Goal: Information Seeking & Learning: Learn about a topic

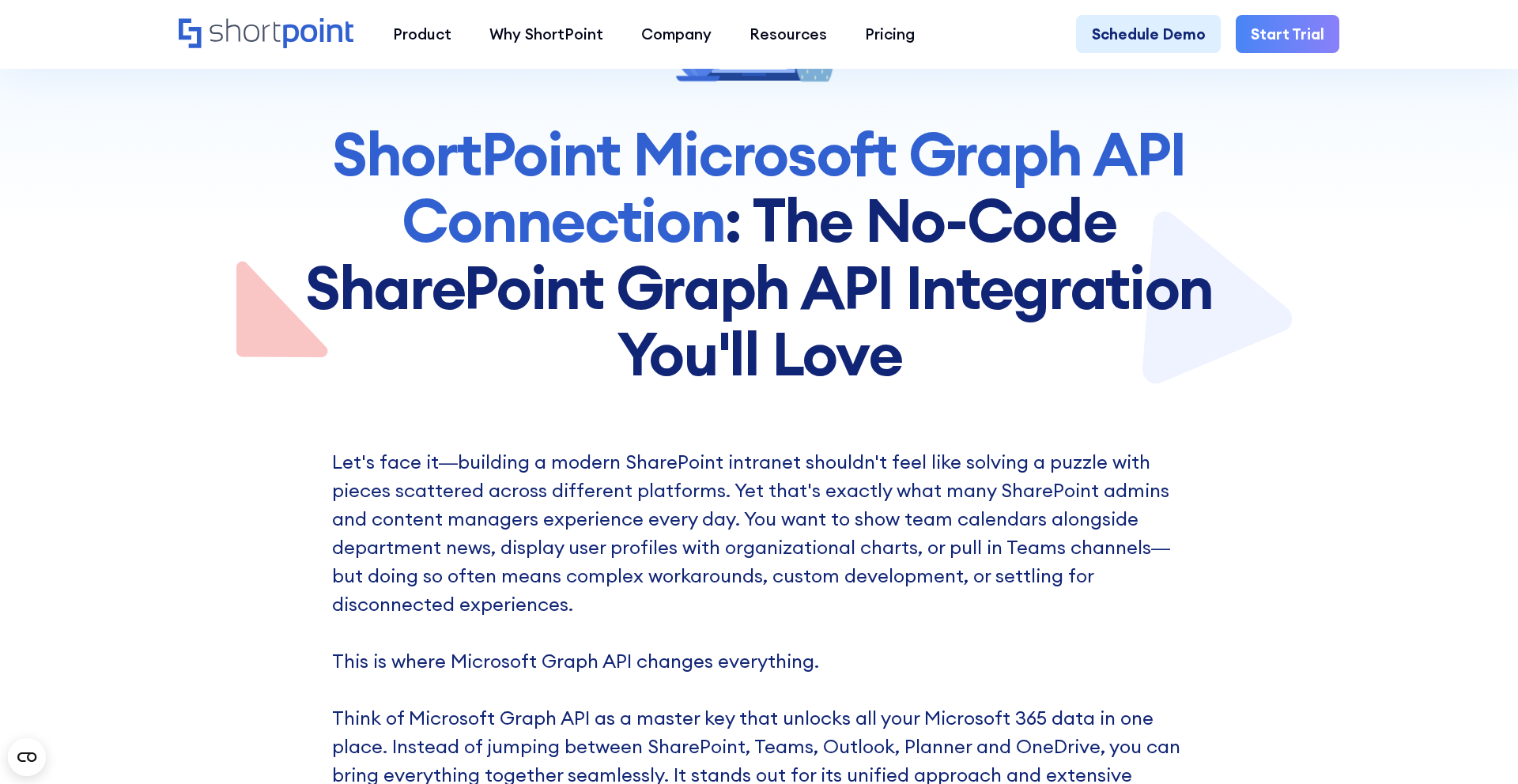
scroll to position [247, 0]
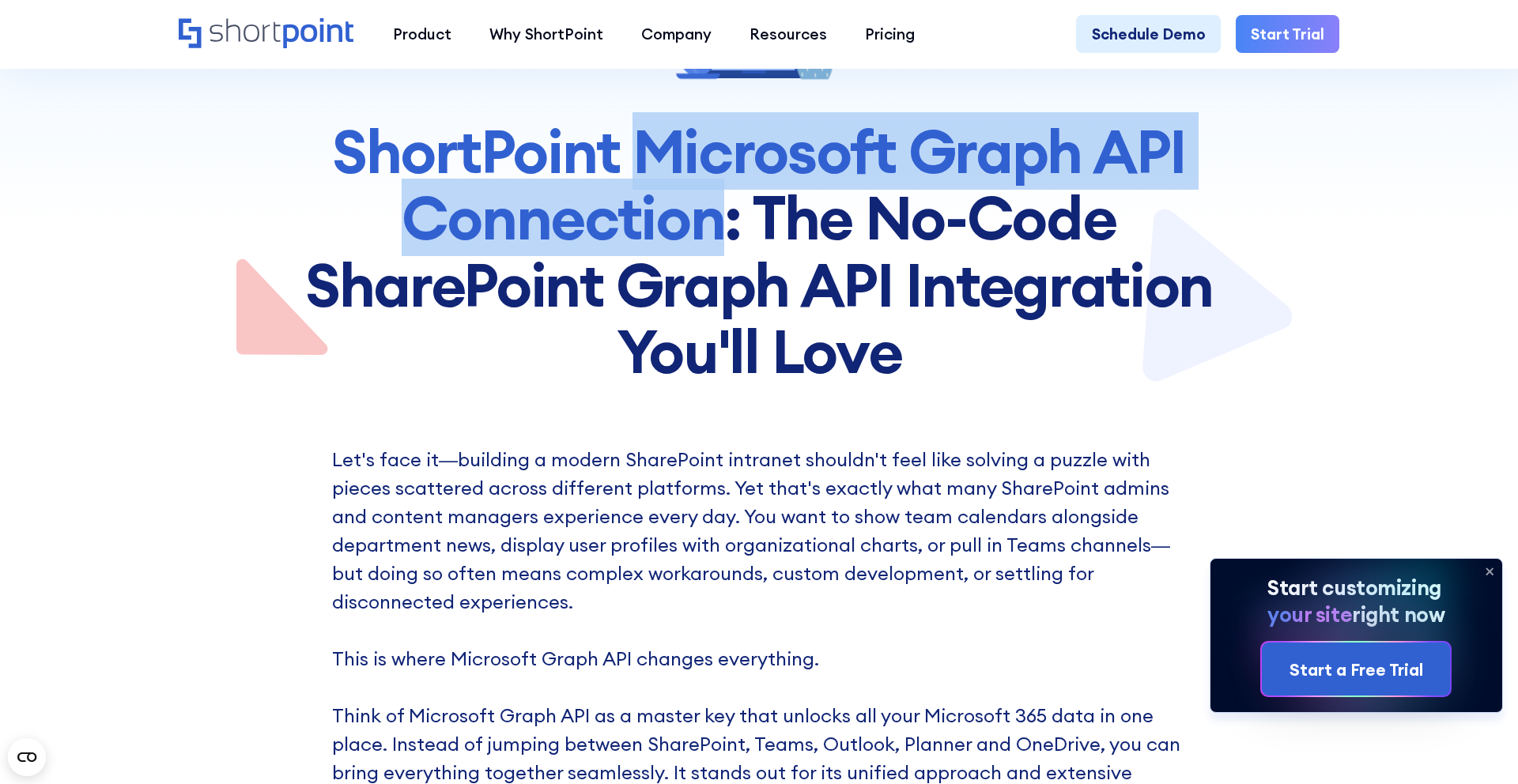
drag, startPoint x: 639, startPoint y: 142, endPoint x: 730, endPoint y: 192, distance: 103.8
click at [730, 192] on h1 "ShortPoint Microsoft Graph API Connection : The No-Code SharePoint Graph API In…" at bounding box center [758, 251] width 911 height 267
copy span "Microsoft Graph API Connection"
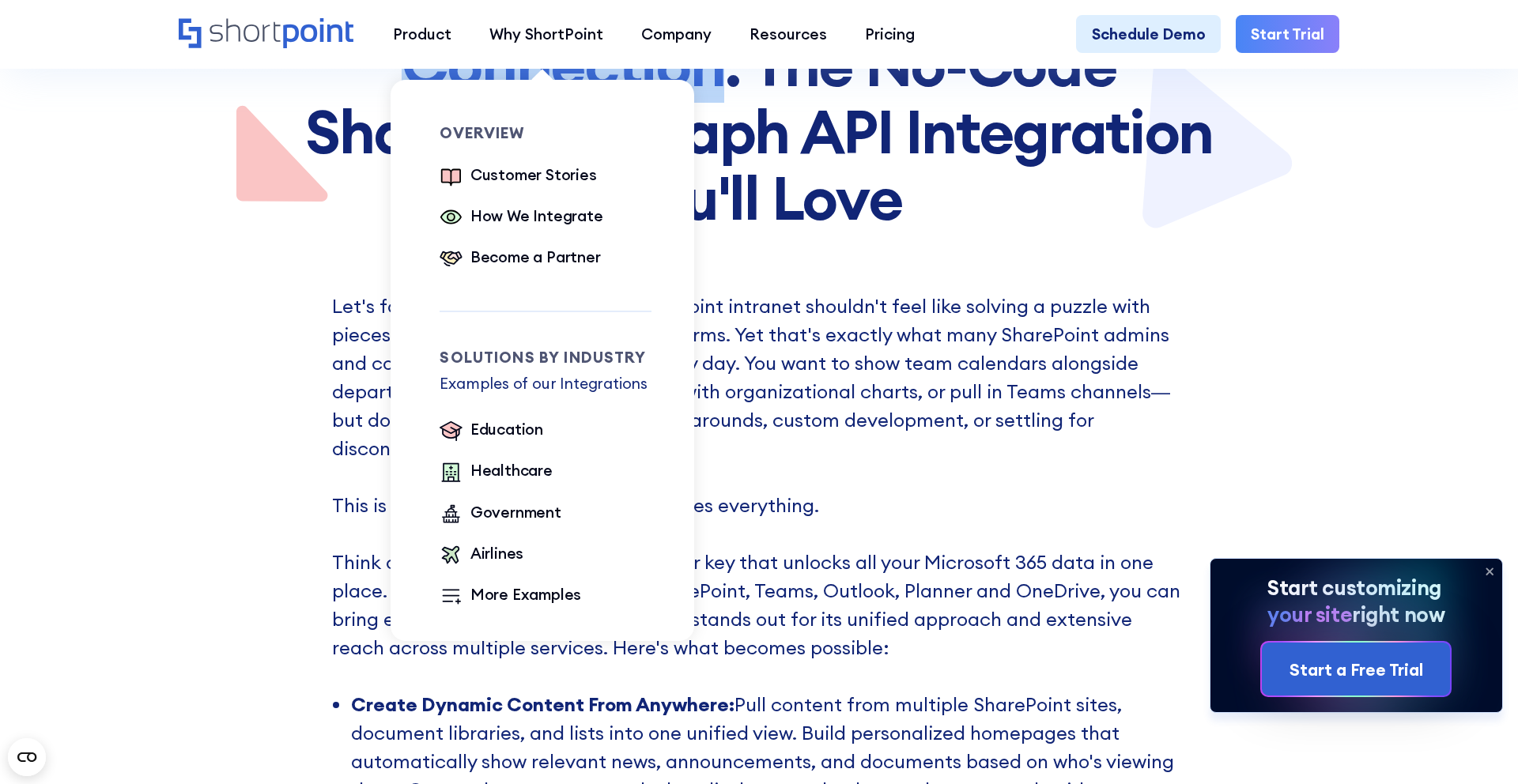
scroll to position [299, 0]
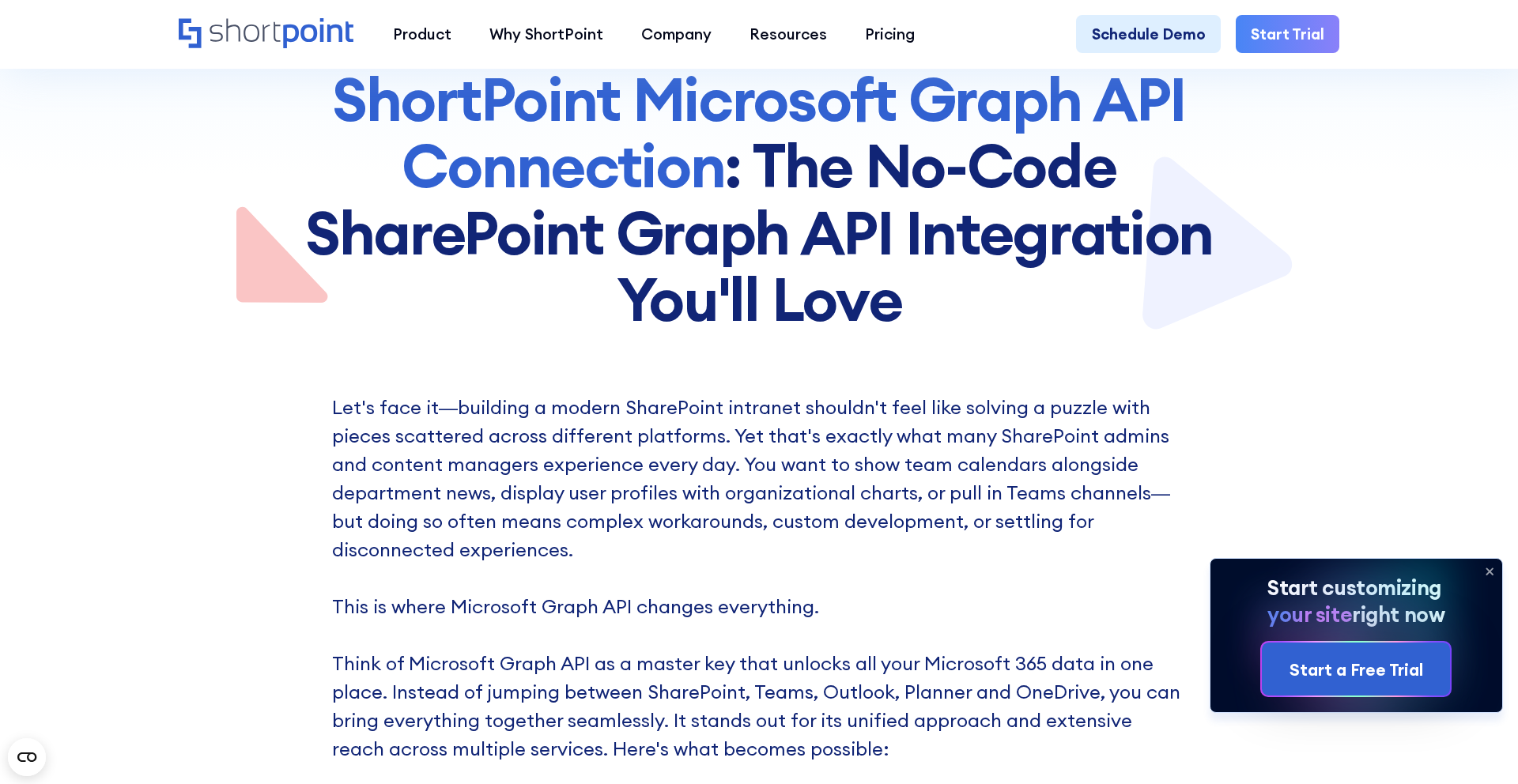
click at [909, 120] on span "ShortPoint Microsoft Graph API Connection" at bounding box center [758, 132] width 854 height 143
click at [652, 96] on span "ShortPoint Microsoft Graph API Connection" at bounding box center [758, 132] width 854 height 143
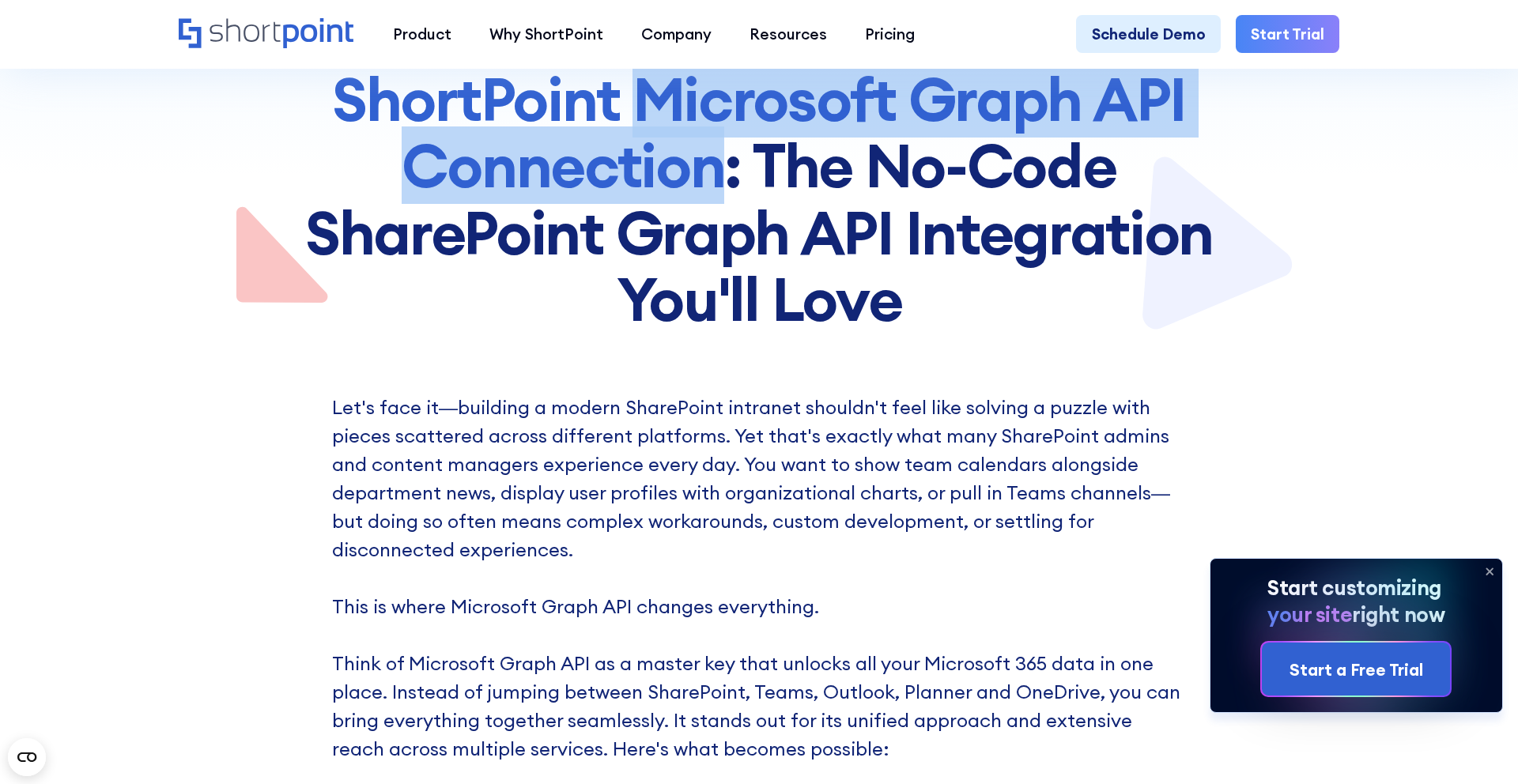
drag, startPoint x: 637, startPoint y: 96, endPoint x: 728, endPoint y: 178, distance: 122.5
click at [728, 178] on h1 "ShortPoint Microsoft Graph API Connection : The No-Code SharePoint Graph API In…" at bounding box center [758, 199] width 911 height 267
copy span "Microsoft Graph API Connection"
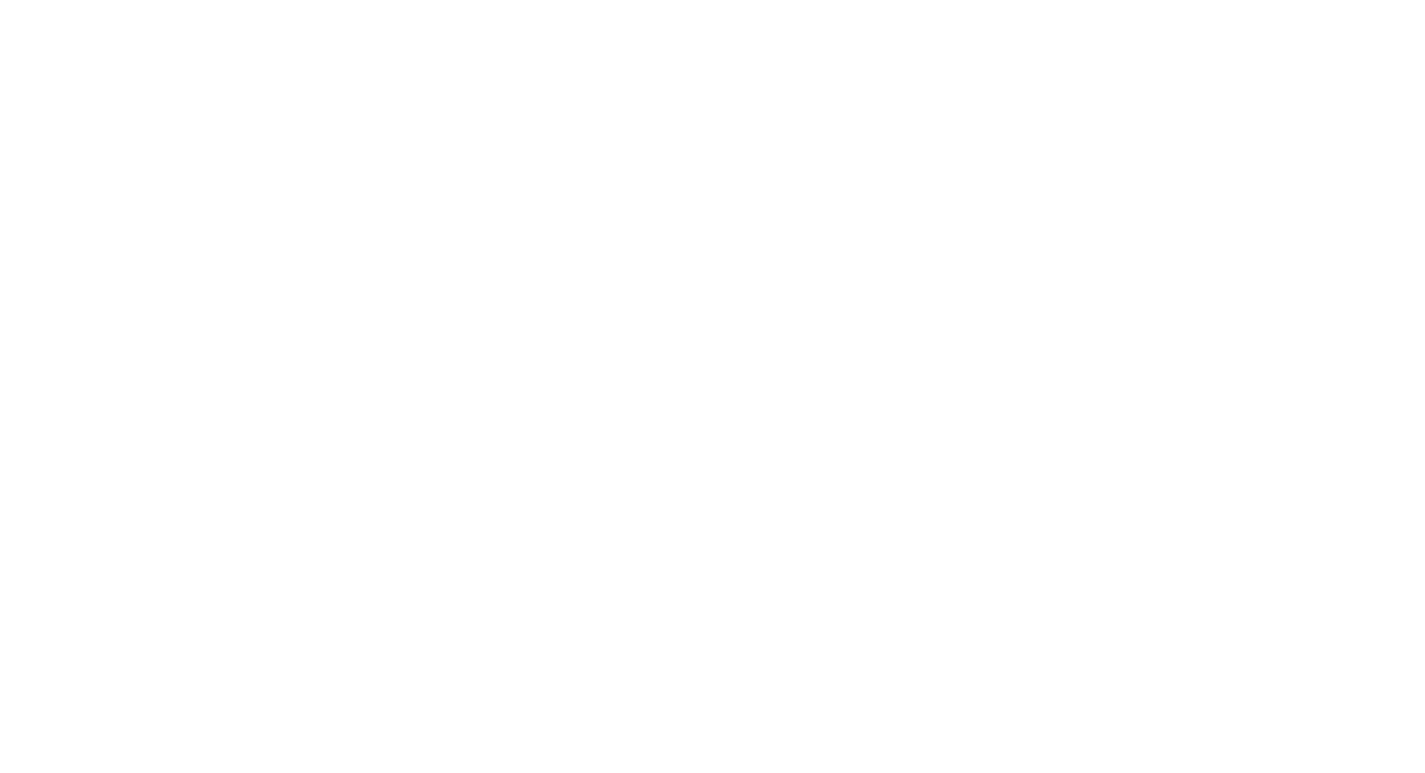
select select "+351"
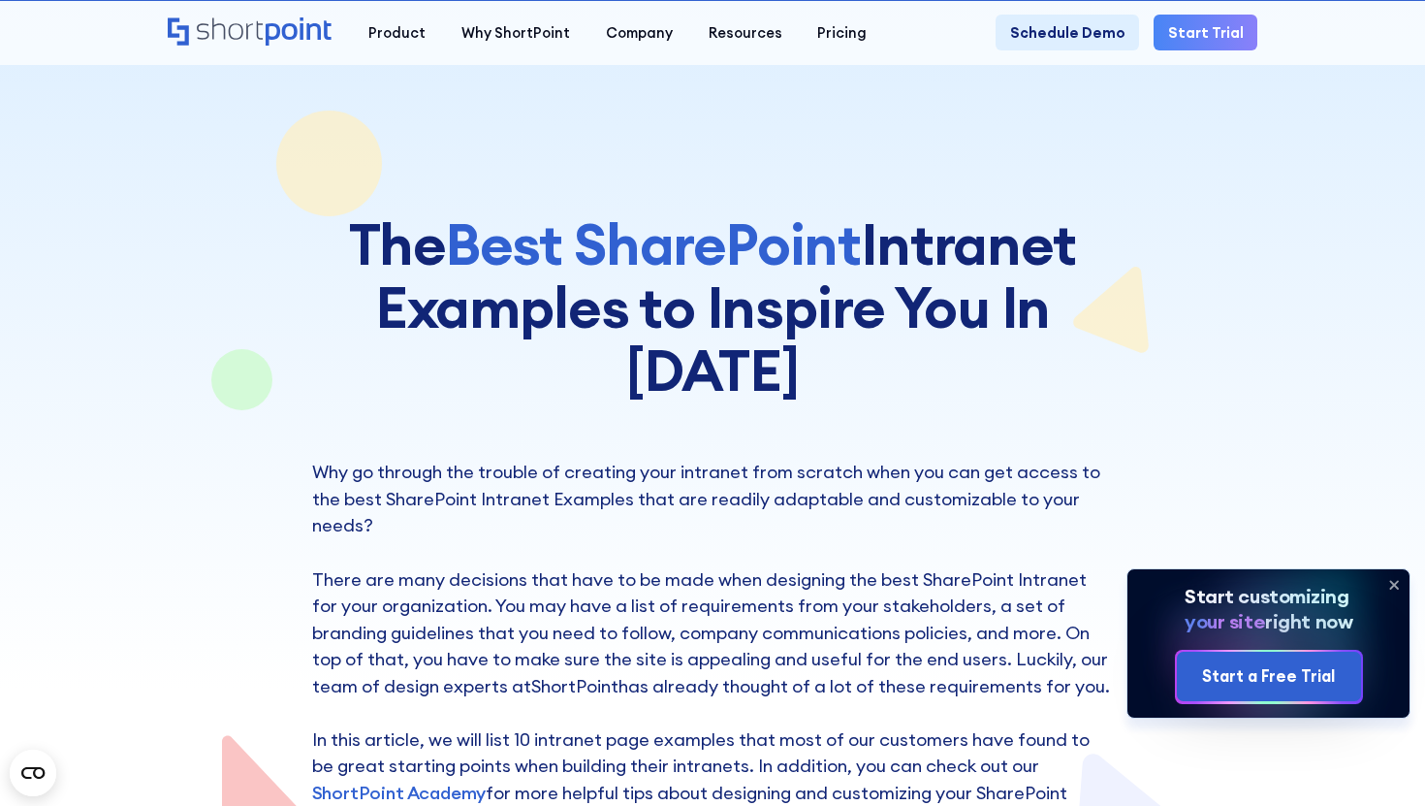
click at [550, 280] on span "Best SharePoint" at bounding box center [653, 244] width 416 height 73
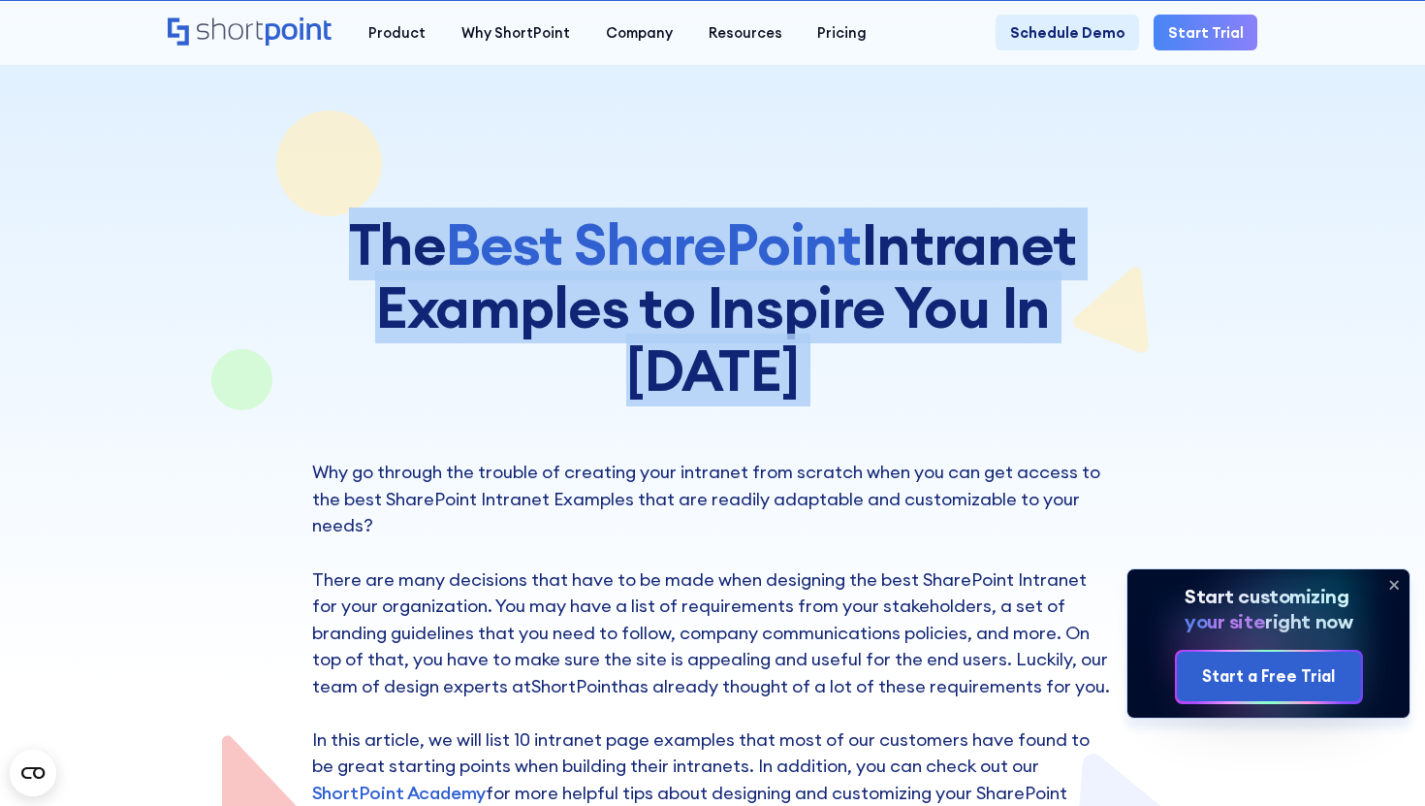
click at [550, 280] on span "Best SharePoint" at bounding box center [653, 244] width 416 height 73
copy h1 "The Best SharePoint Intranet Examples to Inspire You In 2024"
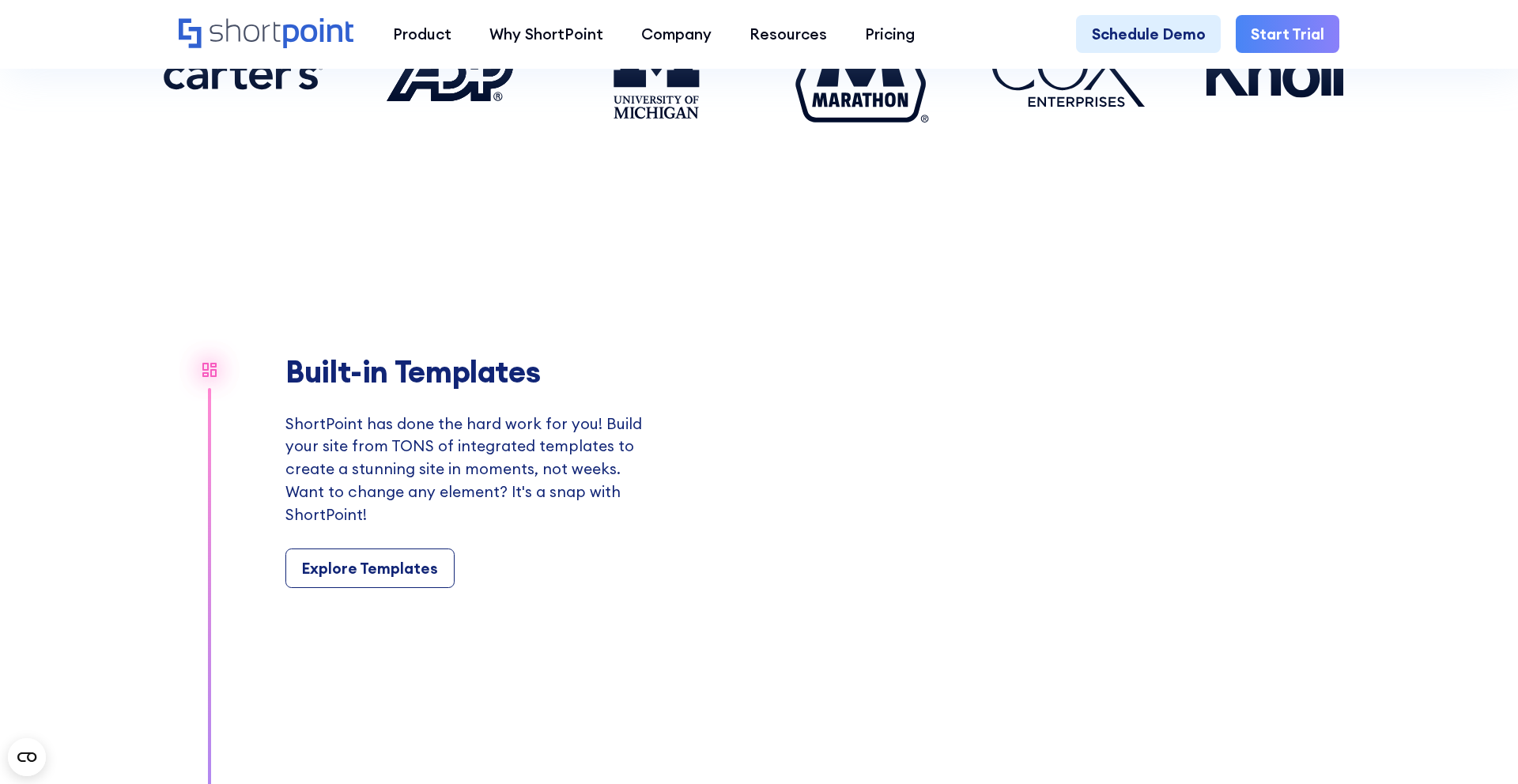
click at [1278, 41] on link "Start Trial" at bounding box center [1287, 33] width 104 height 38
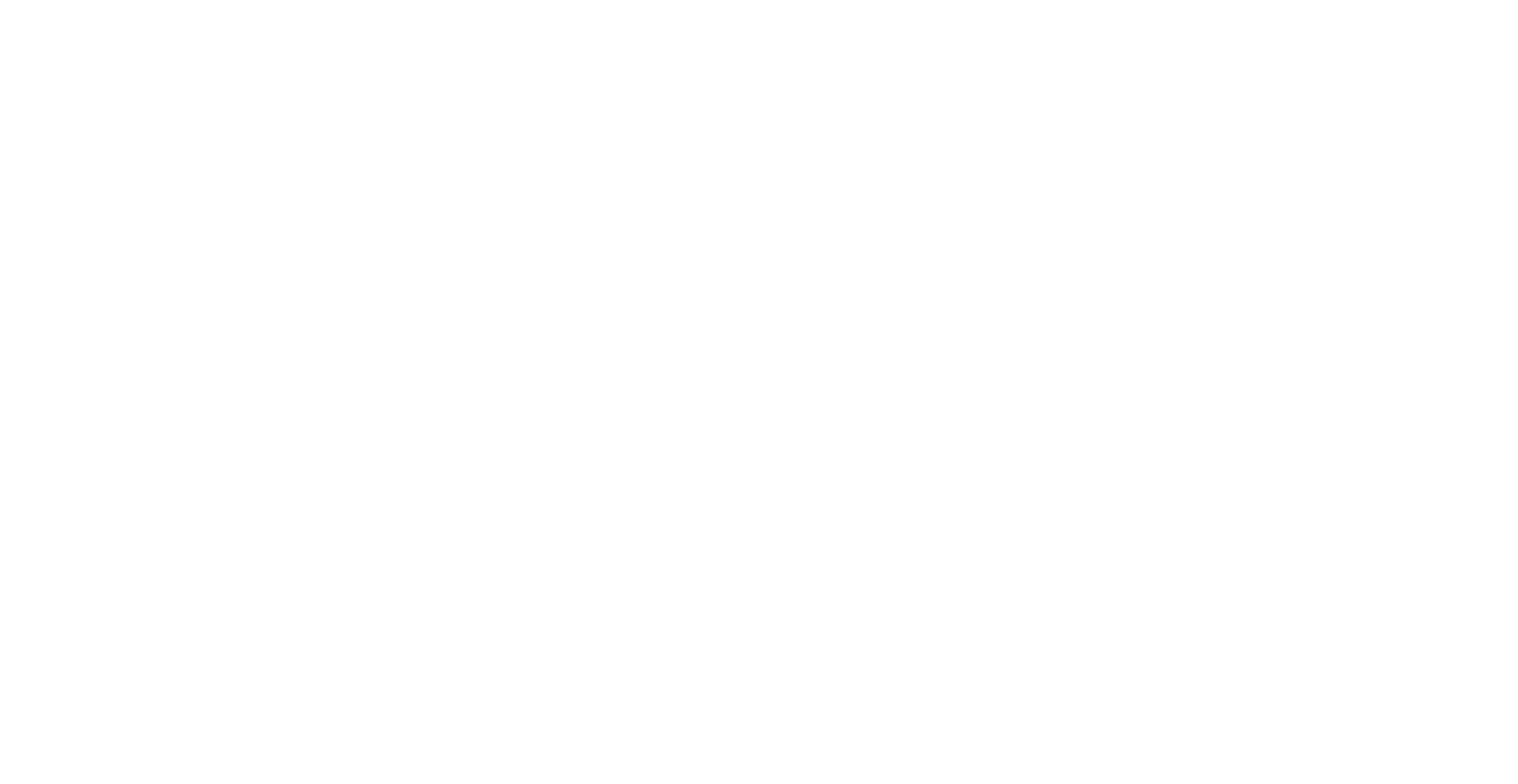
select select "+351"
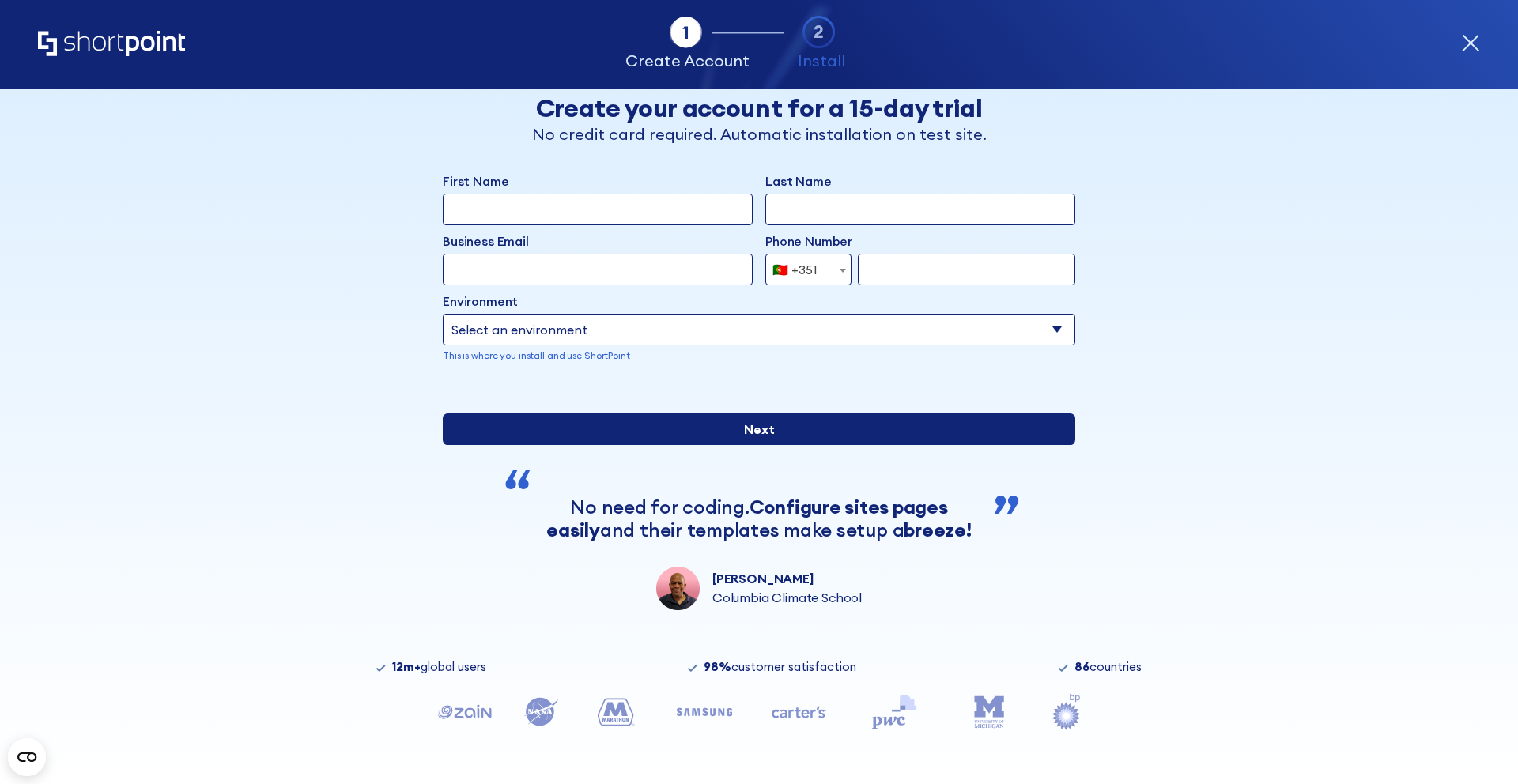
scroll to position [26, 0]
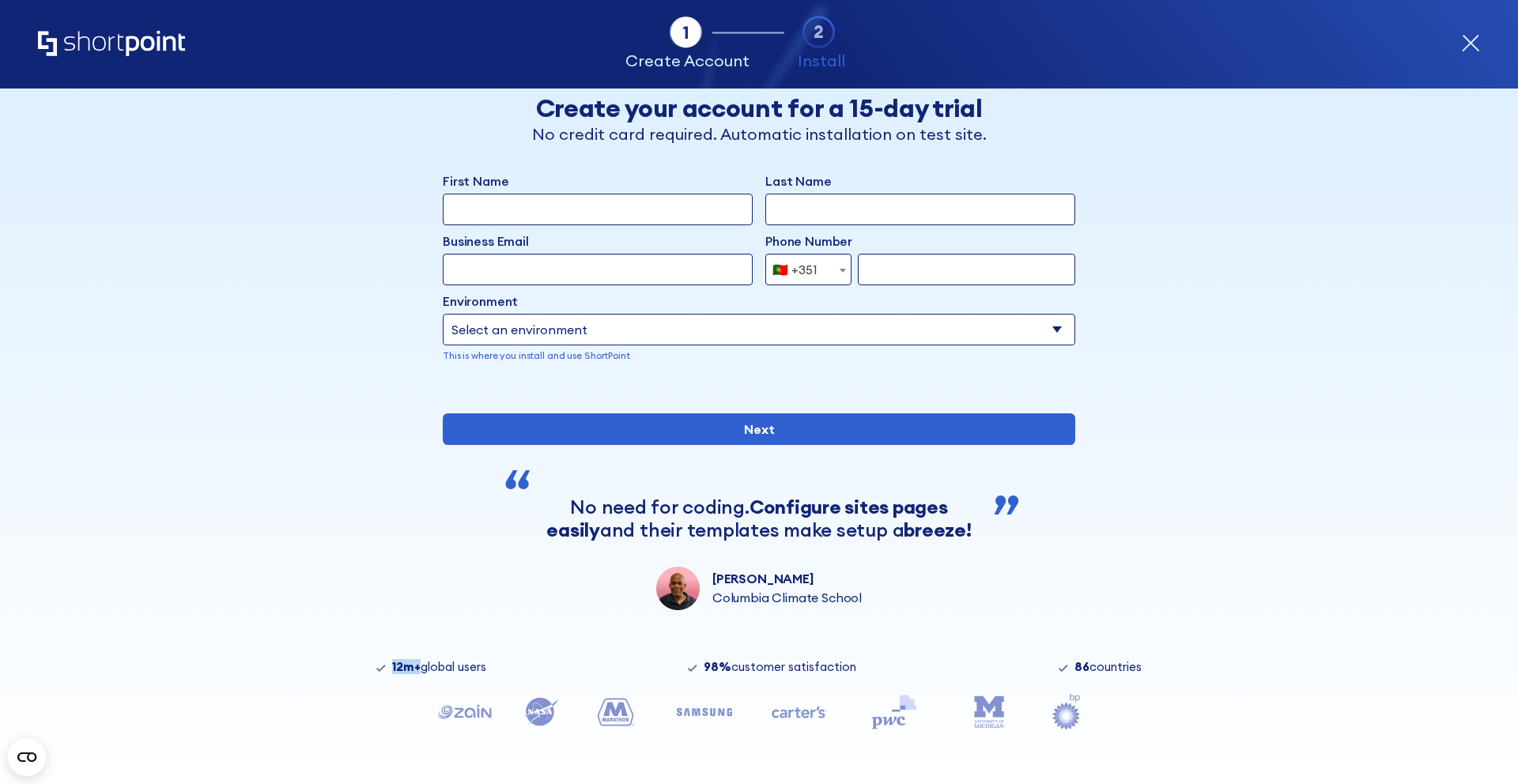
drag, startPoint x: 389, startPoint y: 710, endPoint x: 417, endPoint y: 713, distance: 28.2
click at [418, 673] on div "12m+ global users" at bounding box center [431, 667] width 110 height 13
copy strong "12m+"
click at [136, 43] on icon "Home" at bounding box center [112, 43] width 147 height 25
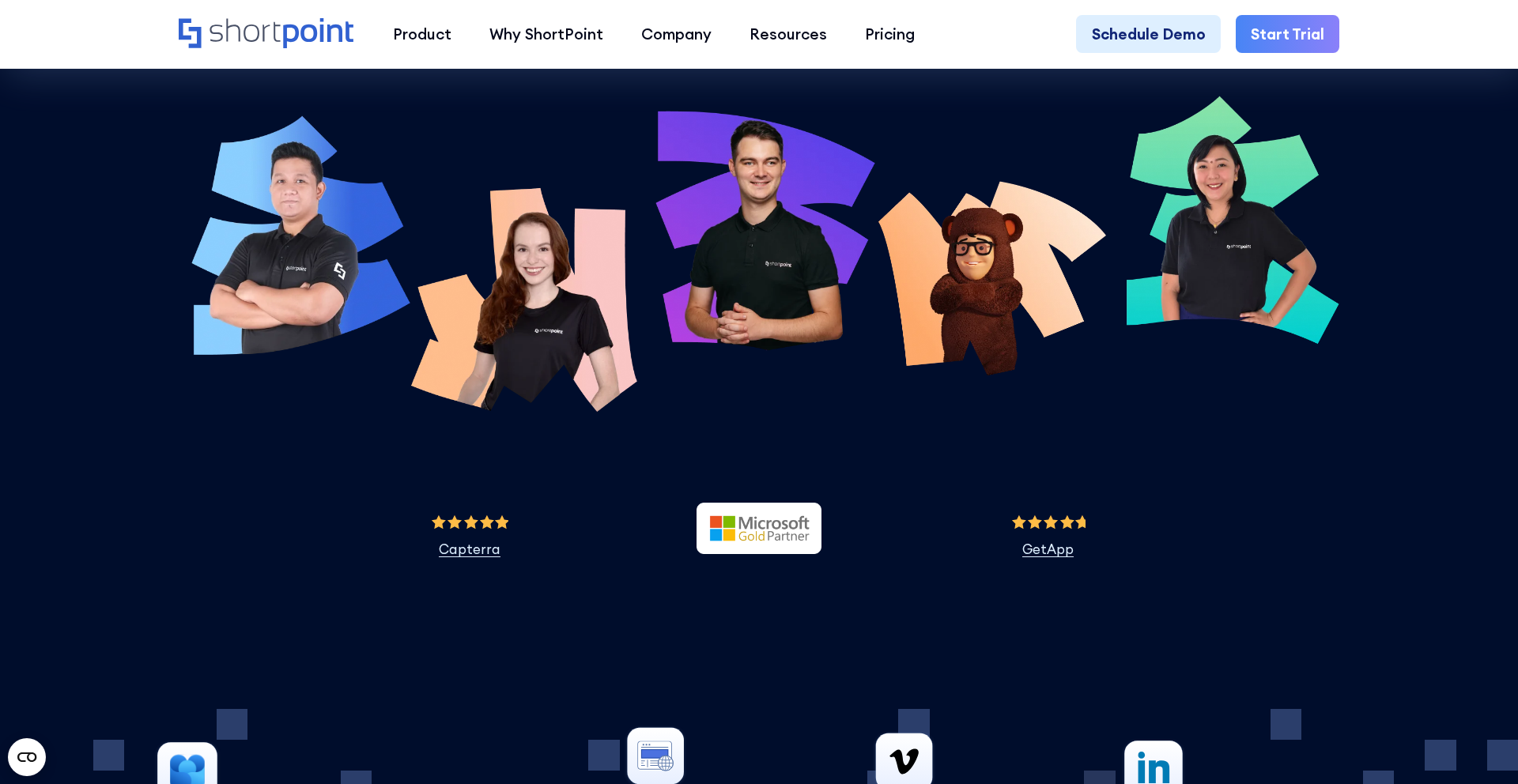
scroll to position [8691, 0]
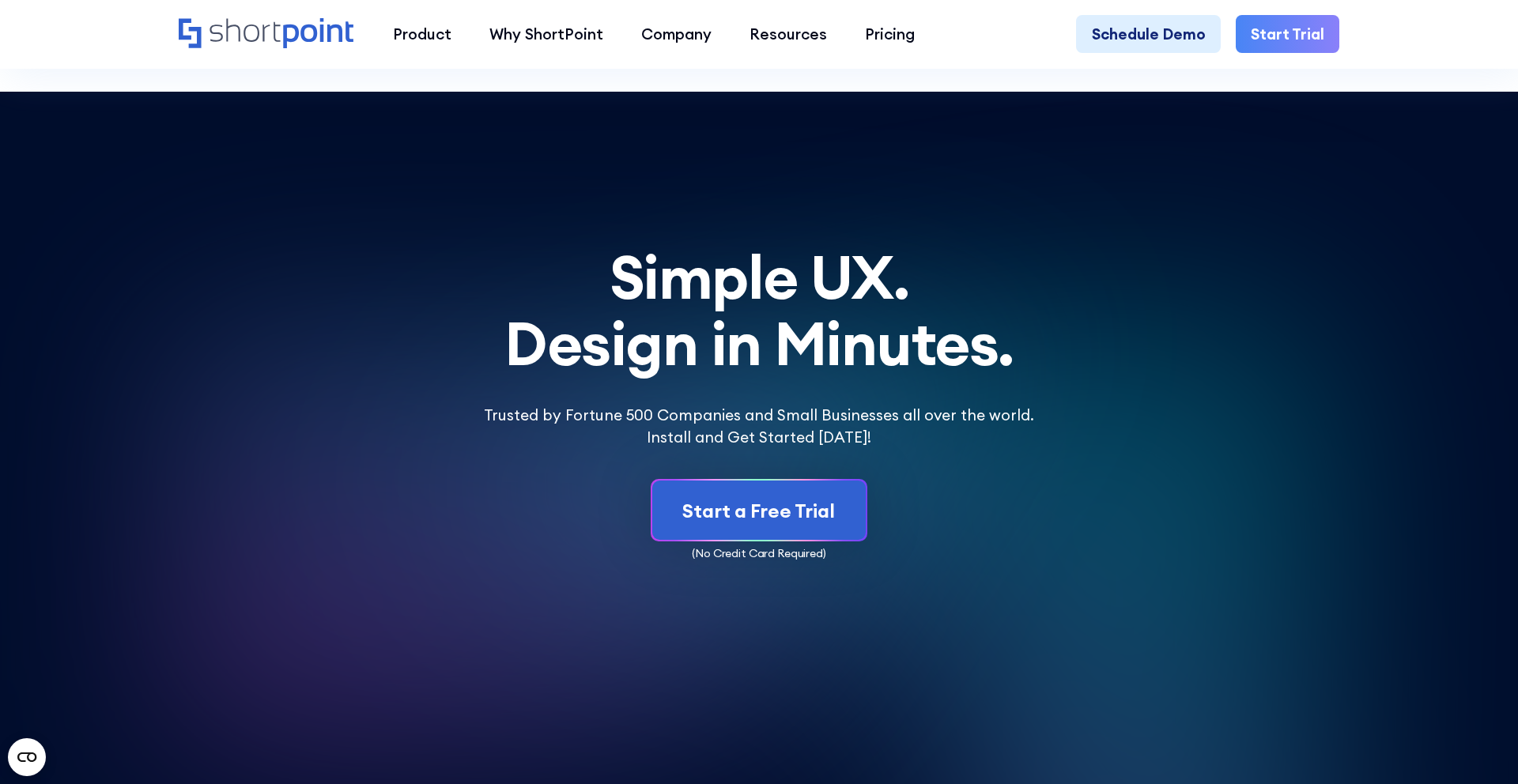
click at [512, 404] on p "Trusted by Fortune 500 Companies and Small Businesses all over the world. Insta…" at bounding box center [759, 427] width 592 height 46
copy p "Trusted"
drag, startPoint x: 567, startPoint y: 393, endPoint x: 500, endPoint y: 392, distance: 67.0
click at [500, 404] on p "Trusted by Fortune 500 Companies and Small Businesses all over the world. Insta…" at bounding box center [759, 427] width 592 height 46
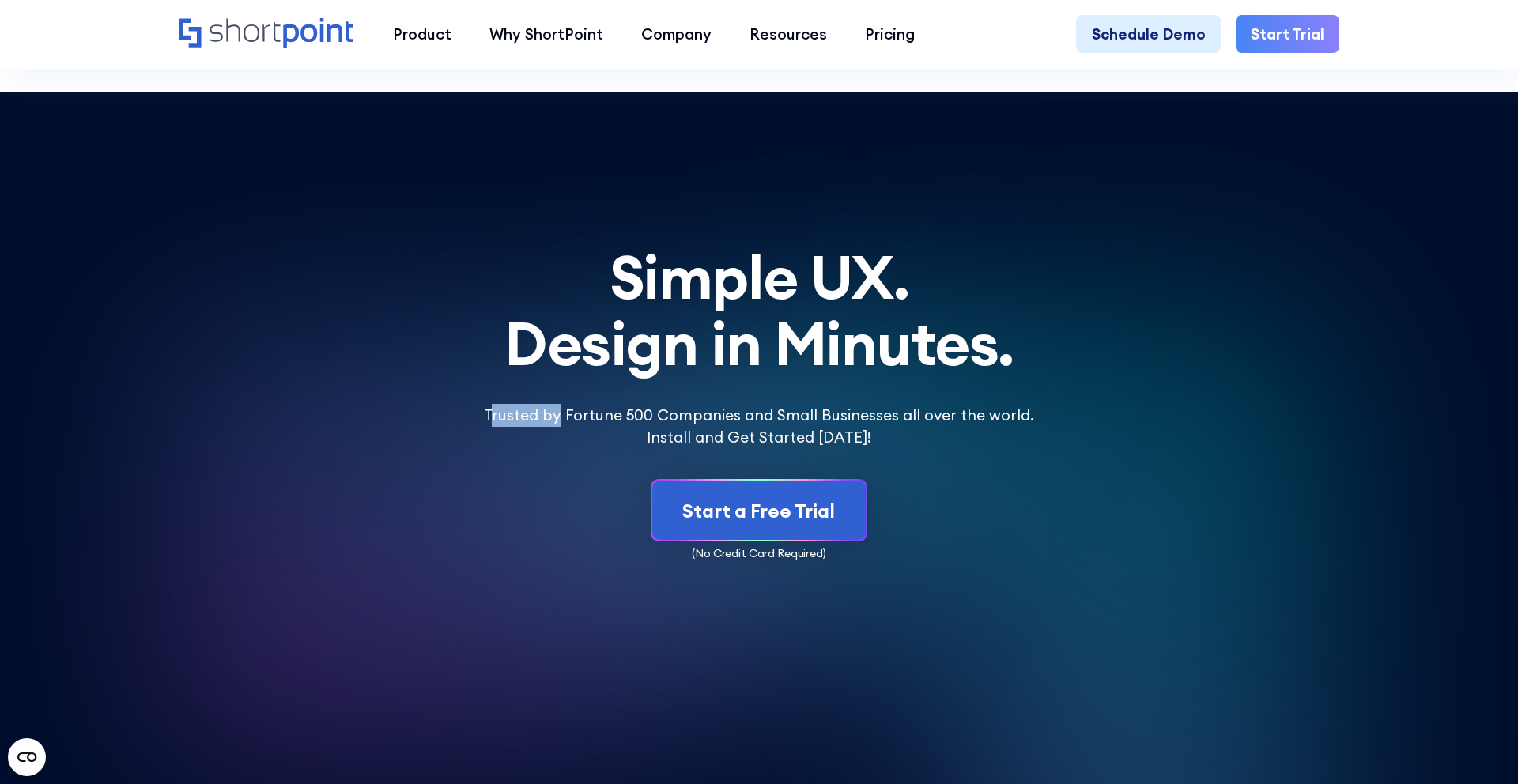
copy p "rusted by"
click at [497, 404] on p "Trusted by Fortune 500 Companies and Small Businesses all over the world. Insta…" at bounding box center [759, 427] width 592 height 46
drag, startPoint x: 566, startPoint y: 390, endPoint x: 486, endPoint y: 386, distance: 80.1
click at [486, 404] on p "Trusted by Fortune 500 Companies and Small Businesses all over the world. Insta…" at bounding box center [759, 427] width 592 height 46
copy p "Trusted by"
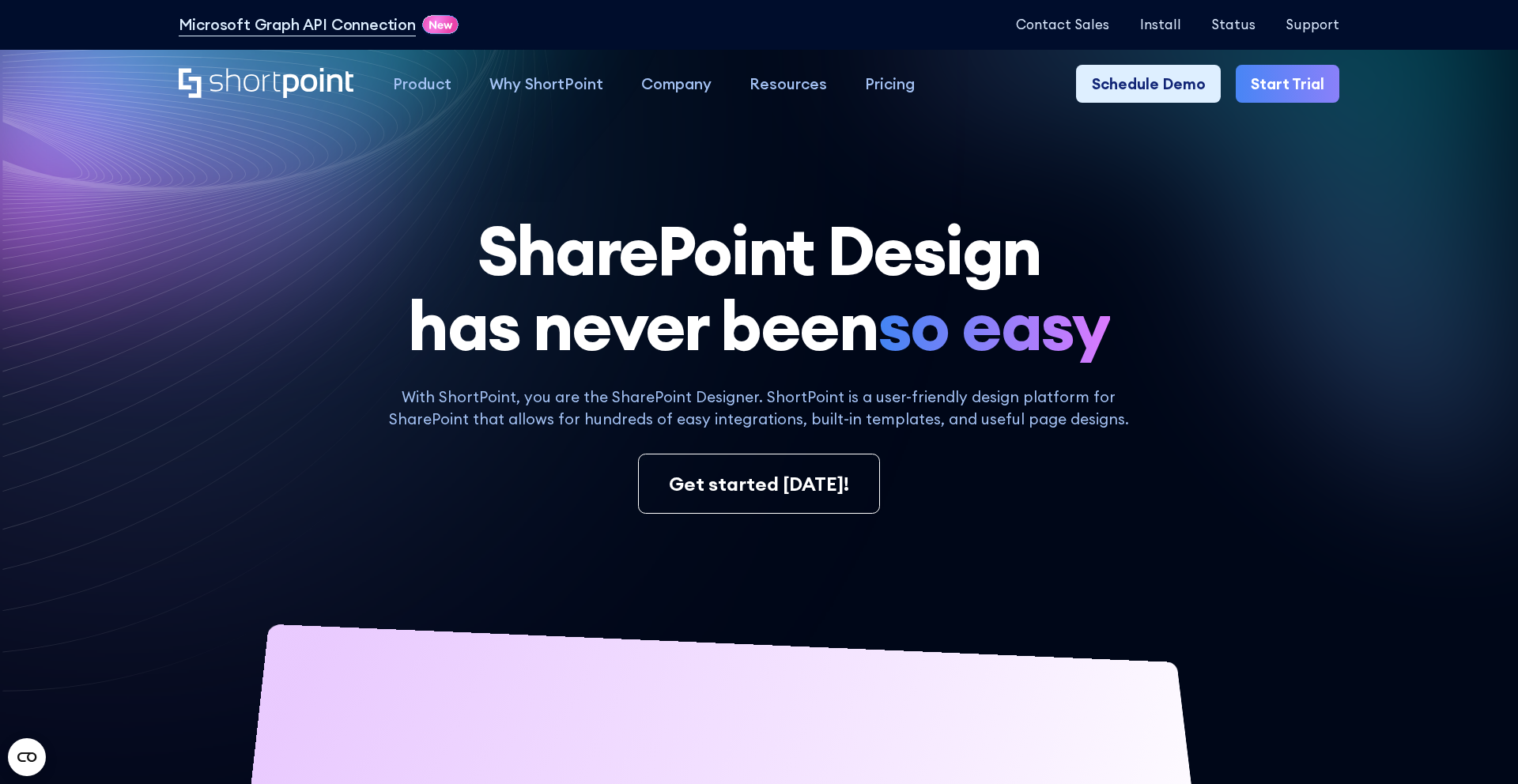
click at [761, 288] on h1 "SharePoint Design has never been so easy" at bounding box center [759, 288] width 1162 height 150
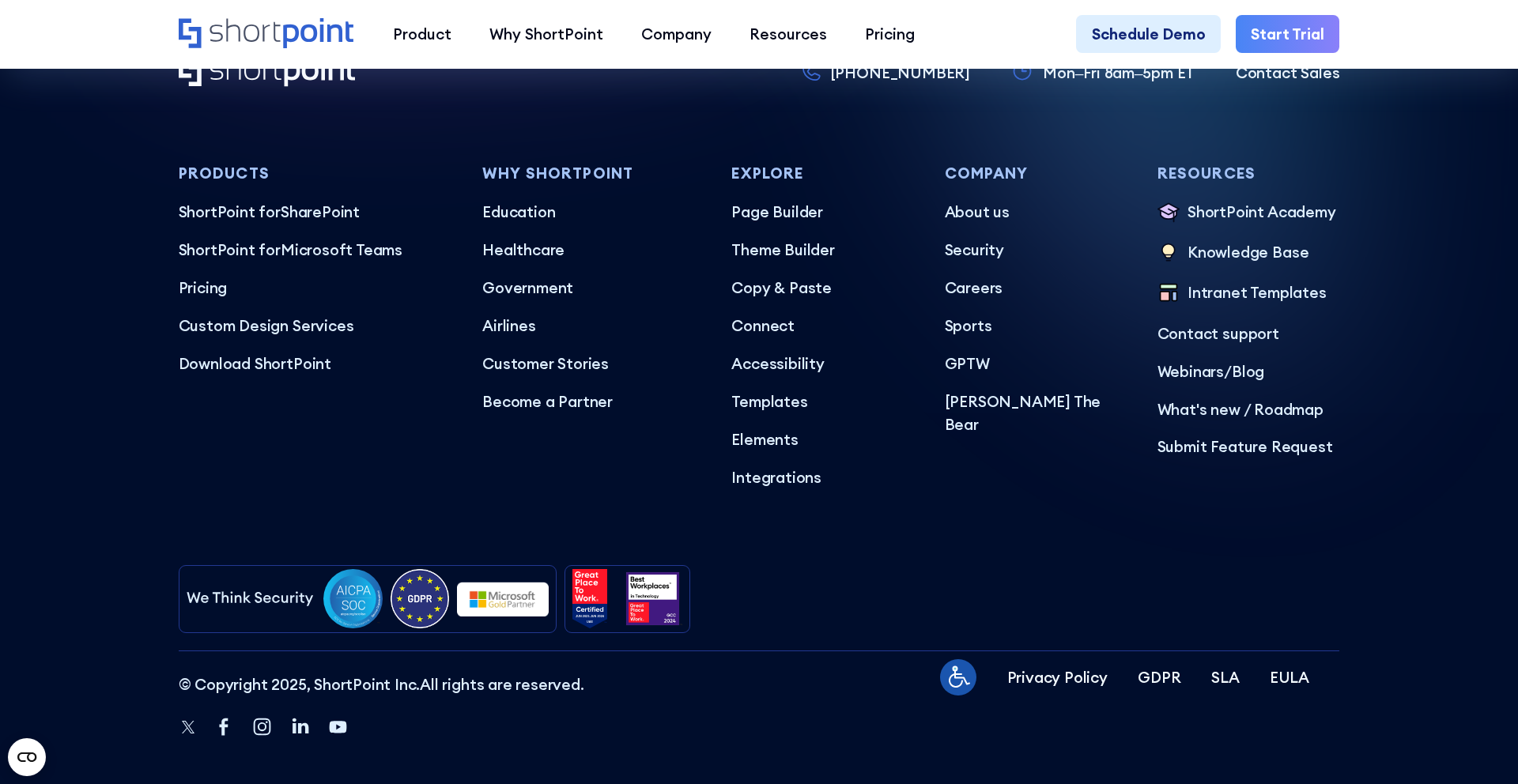
scroll to position [8936, 0]
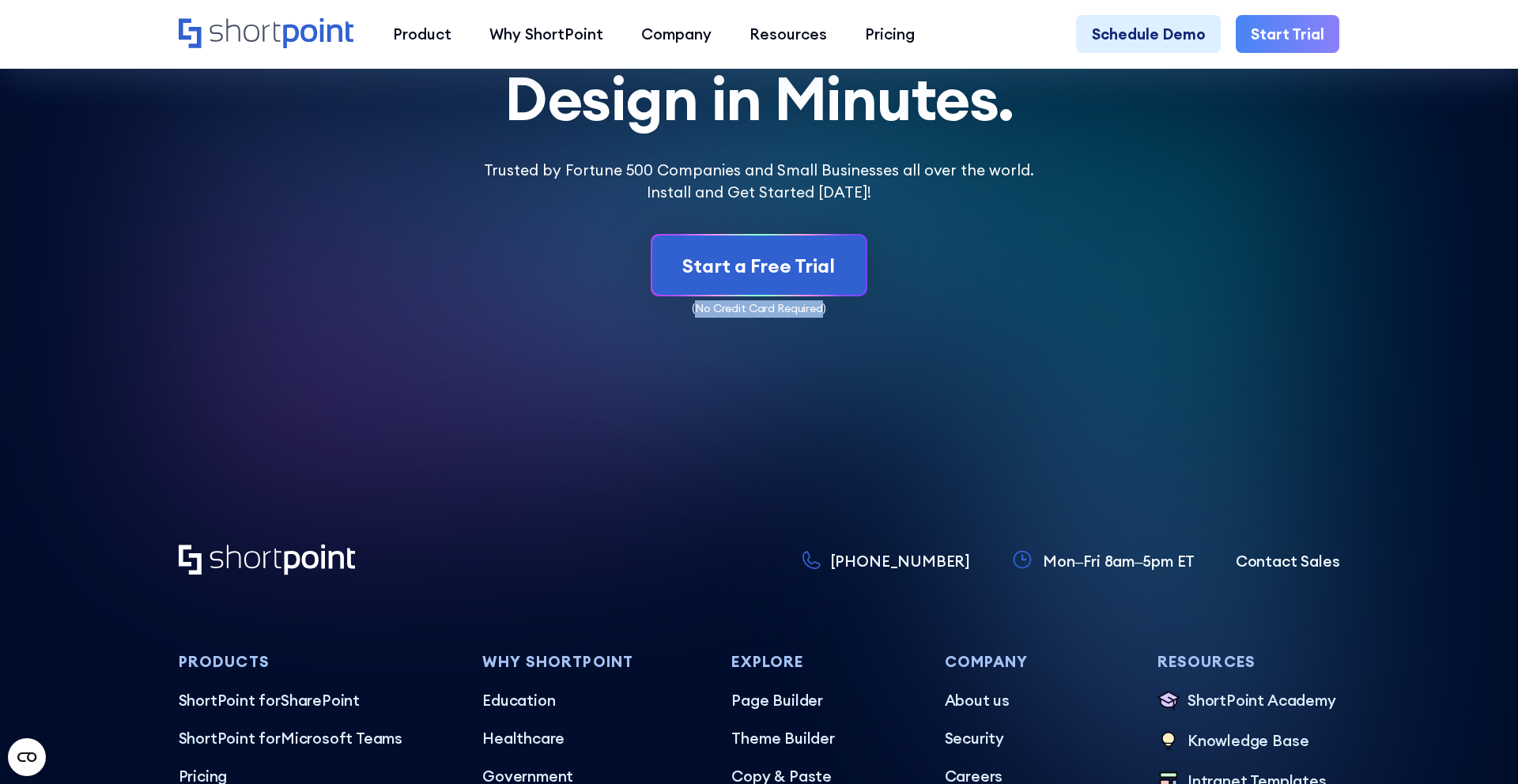
drag, startPoint x: 824, startPoint y: 285, endPoint x: 696, endPoint y: 282, distance: 128.0
click at [696, 300] on p "(No Credit Card Required)" at bounding box center [759, 308] width 1162 height 17
copy p "No Credit Card Required"
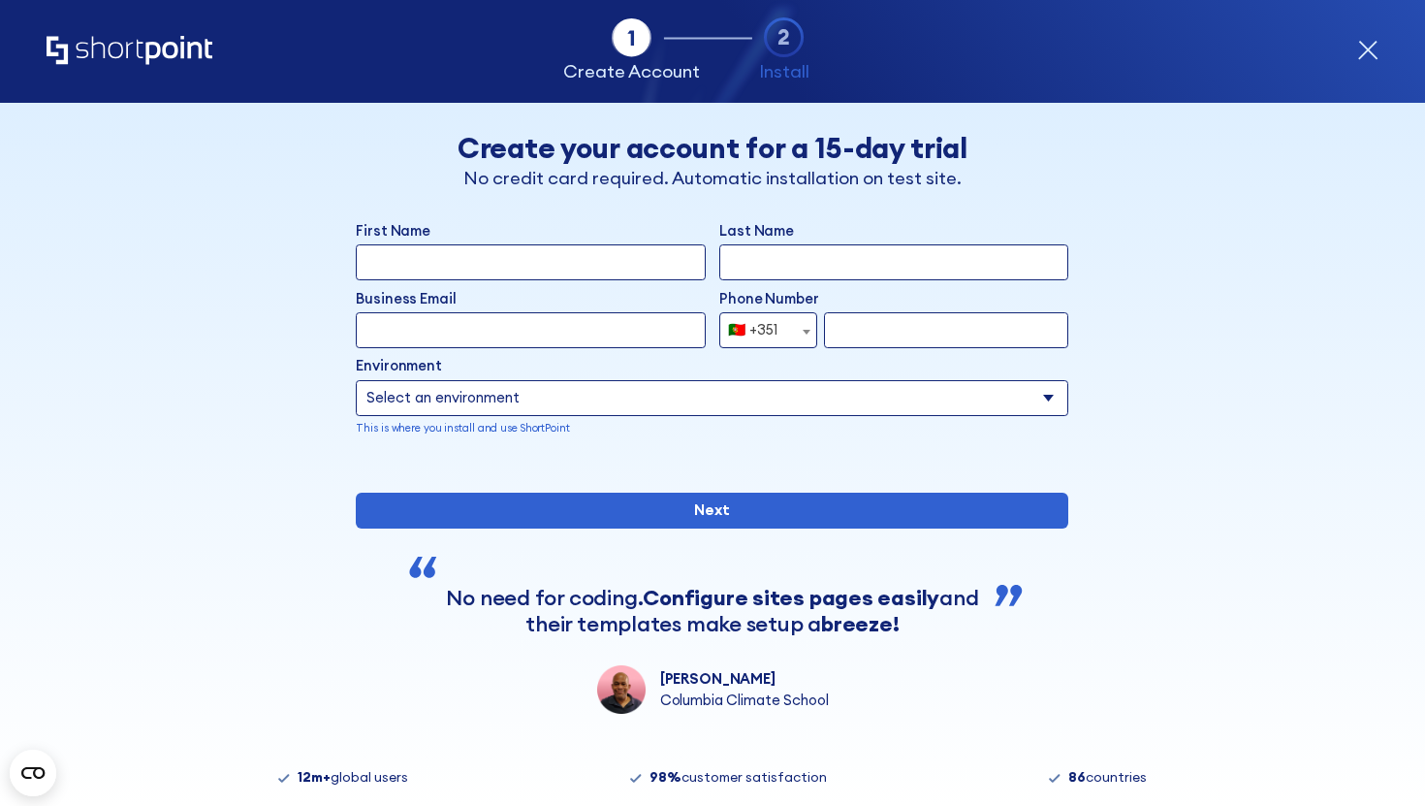
select select "+351"
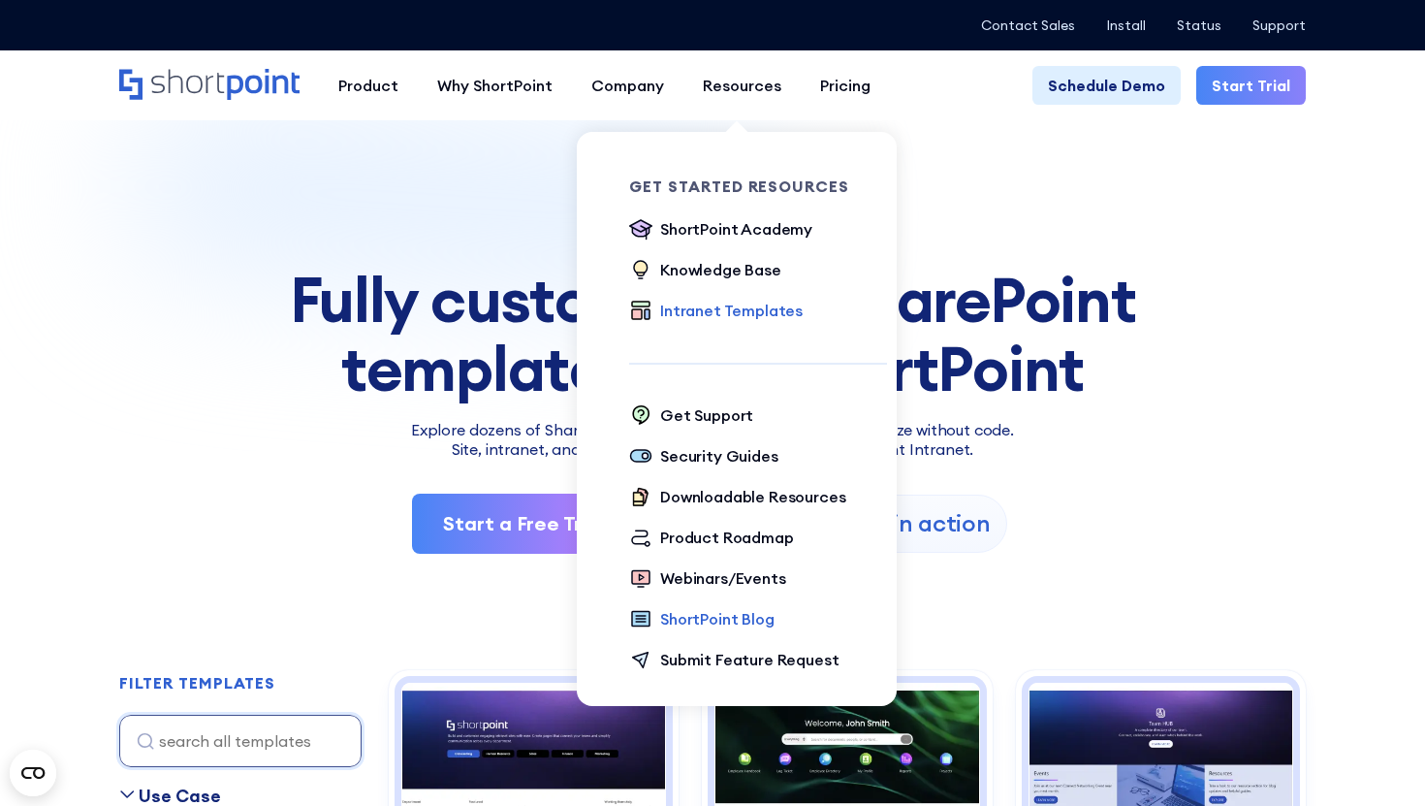
click at [711, 622] on div "ShortPoint Blog" at bounding box center [717, 618] width 114 height 23
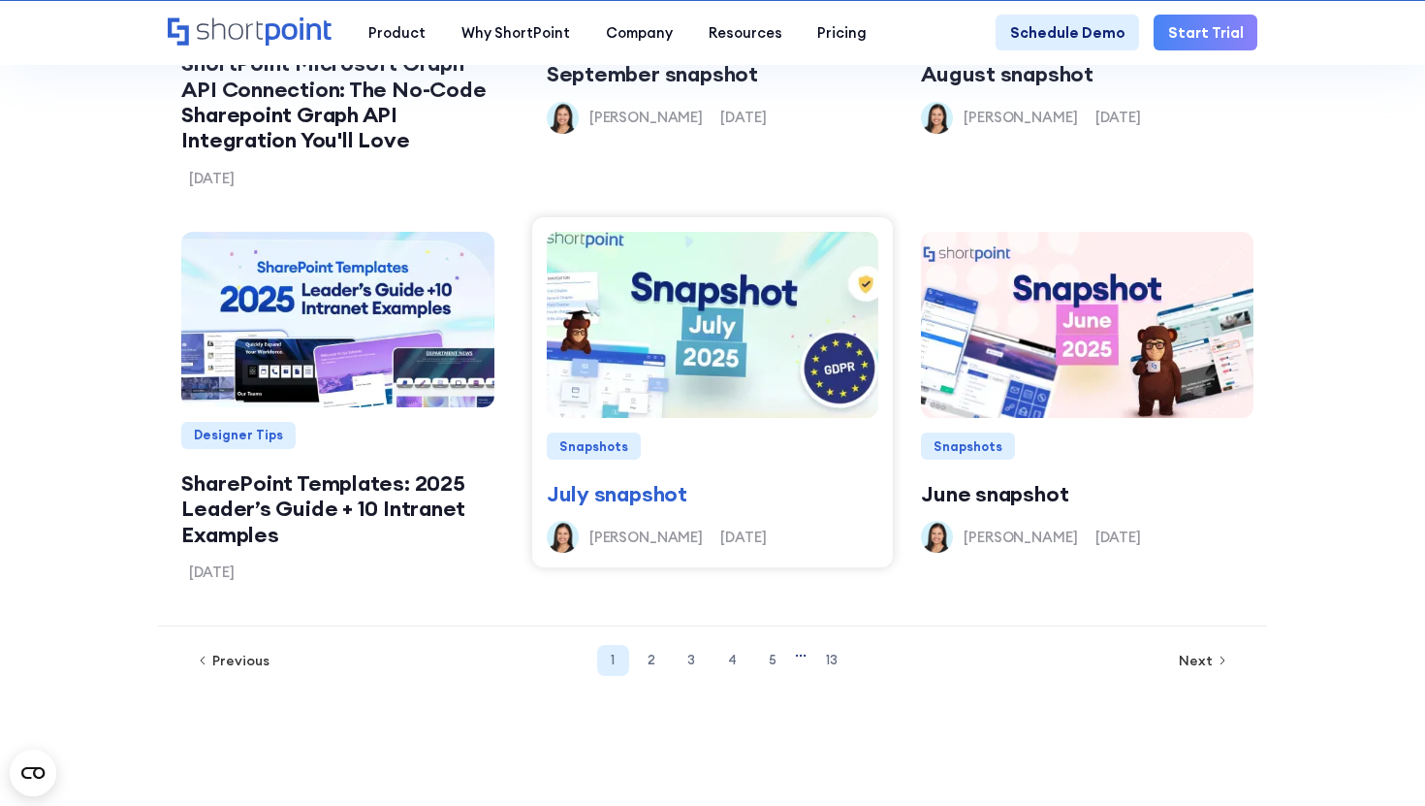
scroll to position [2011, 0]
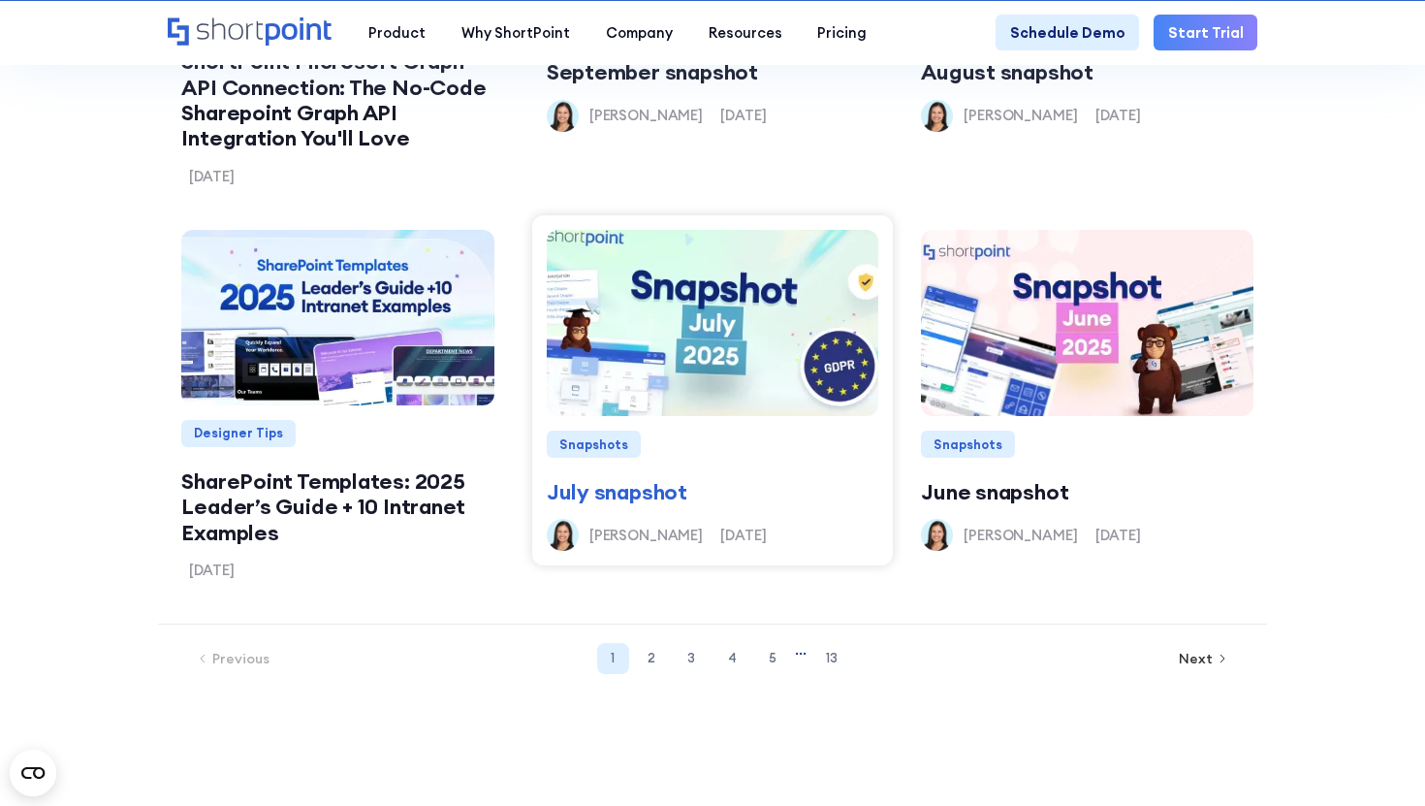
click at [610, 380] on img at bounding box center [713, 322] width 380 height 223
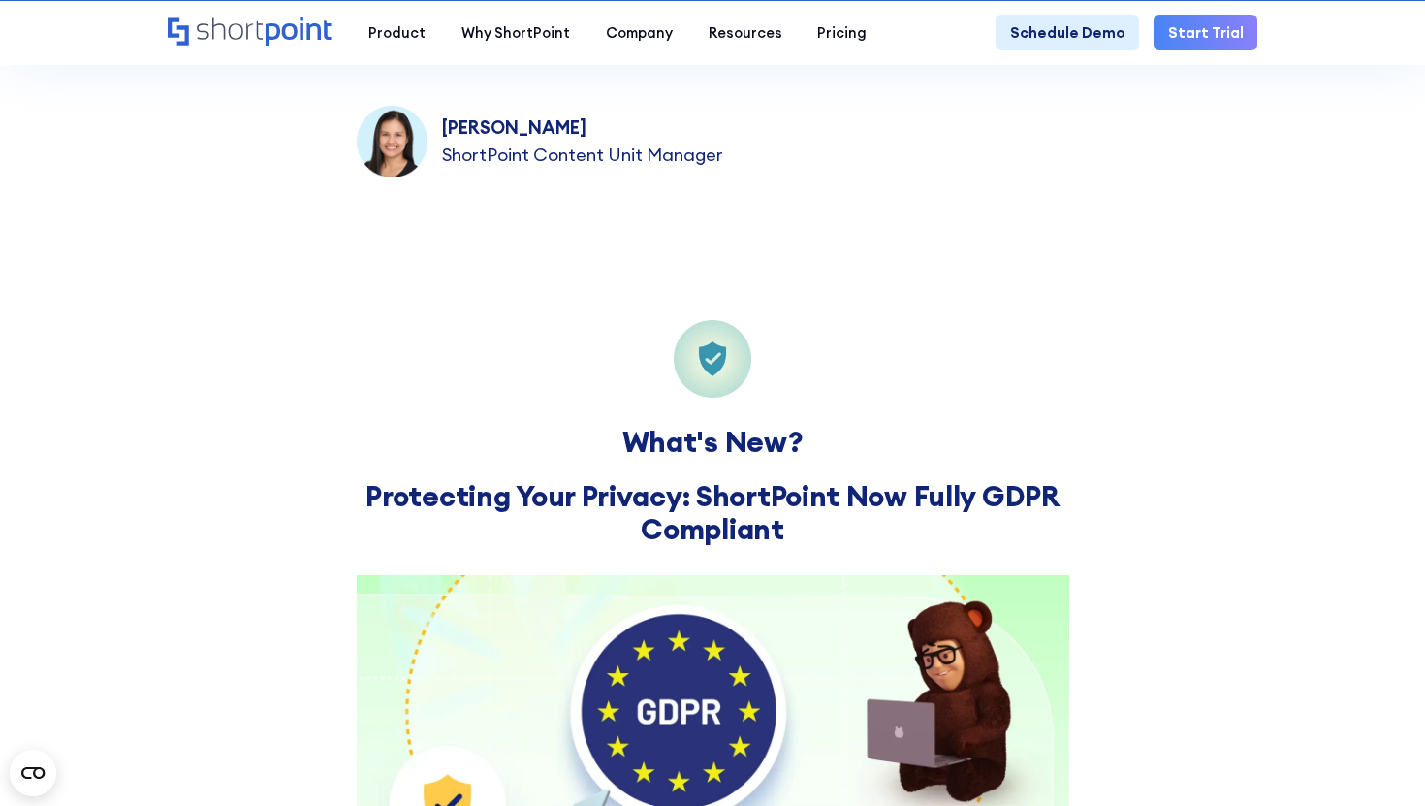
scroll to position [857, 0]
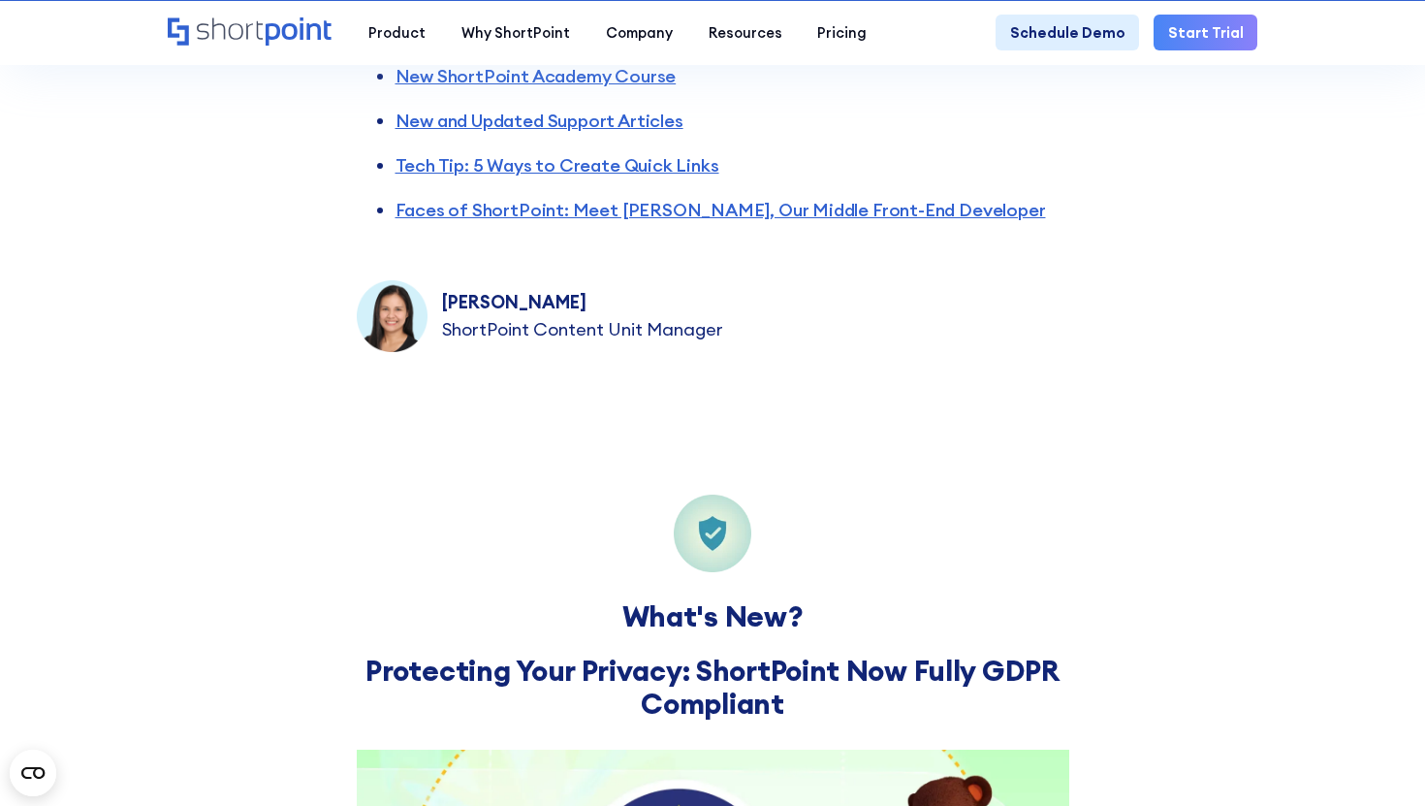
click at [414, 313] on img at bounding box center [393, 316] width 72 height 72
click at [485, 313] on strong "Yvette Tunguia" at bounding box center [514, 302] width 144 height 22
click at [485, 306] on strong "Yvette Tunguia" at bounding box center [514, 302] width 144 height 22
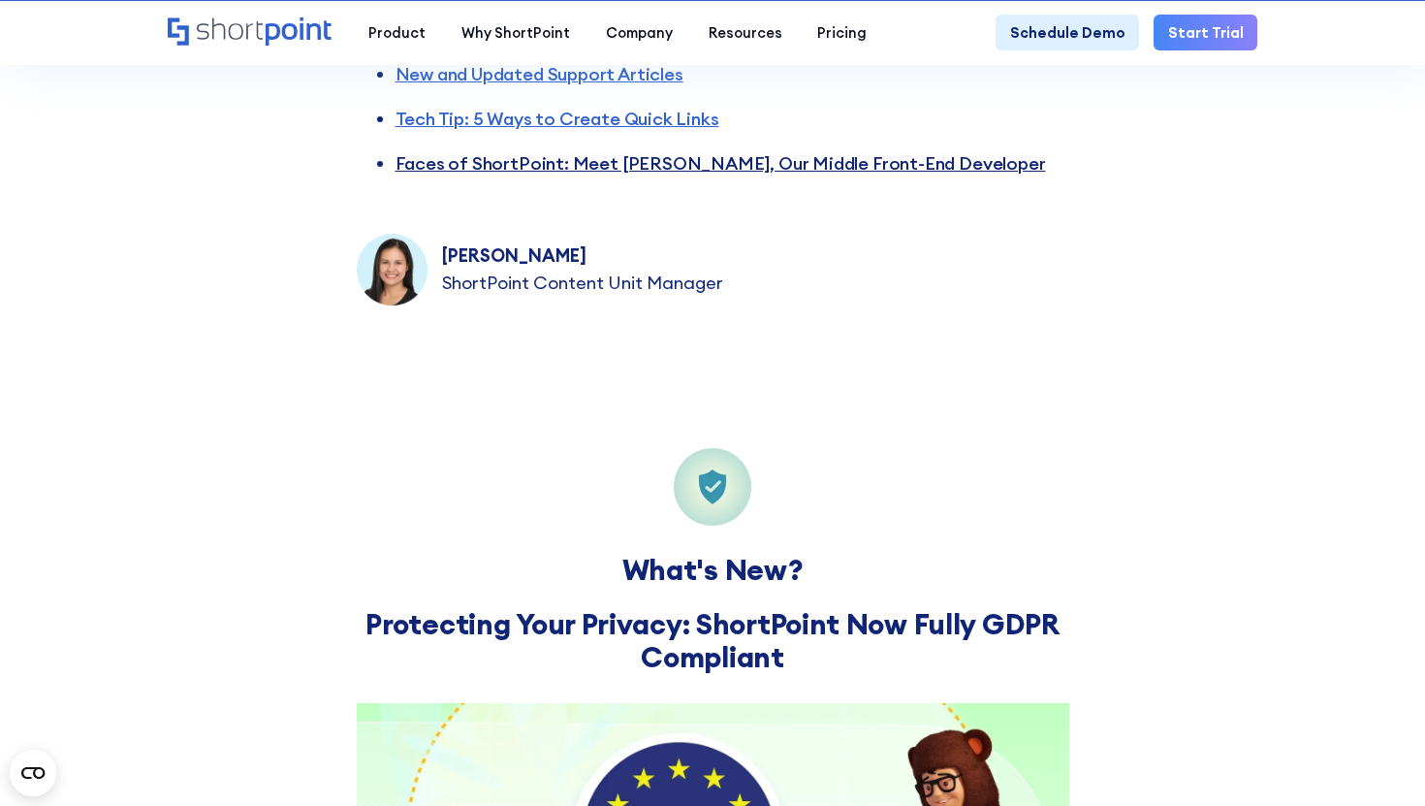
scroll to position [908, 0]
